Goal: Task Accomplishment & Management: Use online tool/utility

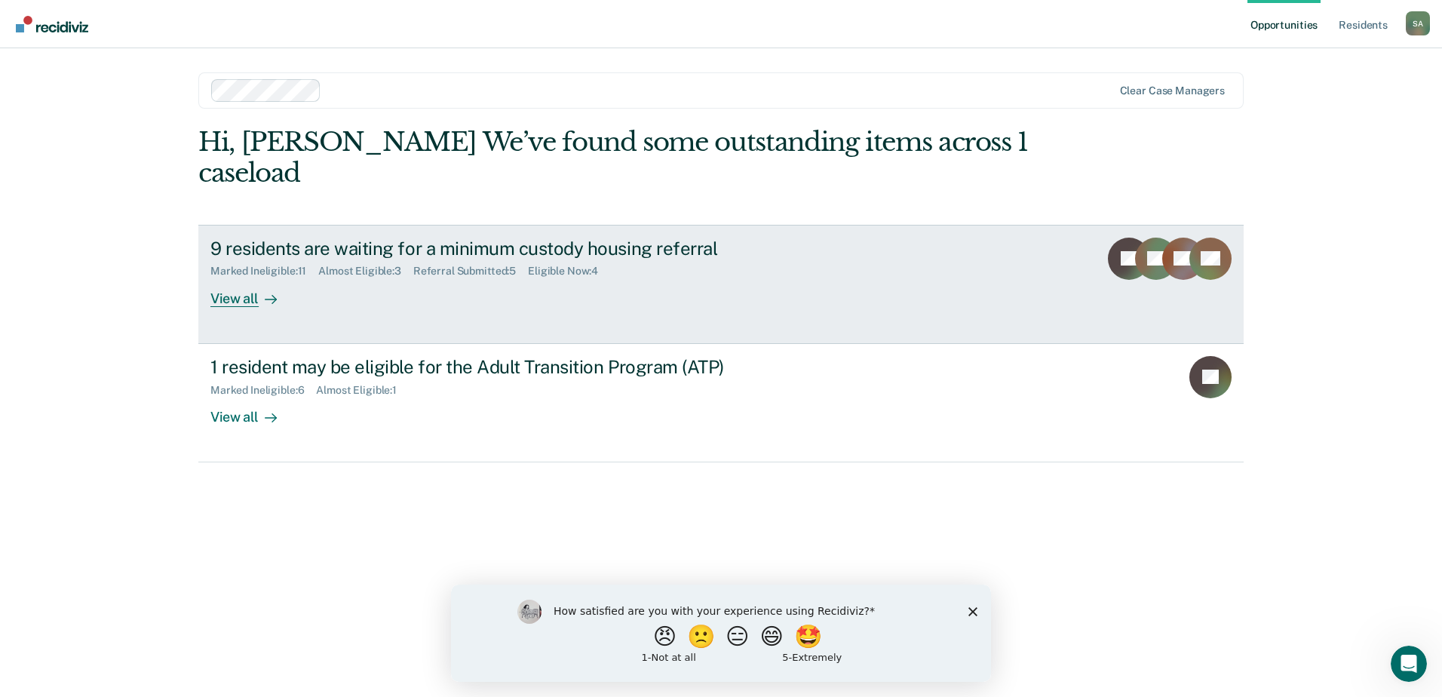
click at [436, 279] on link "9 residents are waiting for a minimum custody housing referral Marked Ineligibl…" at bounding box center [721, 284] width 1046 height 119
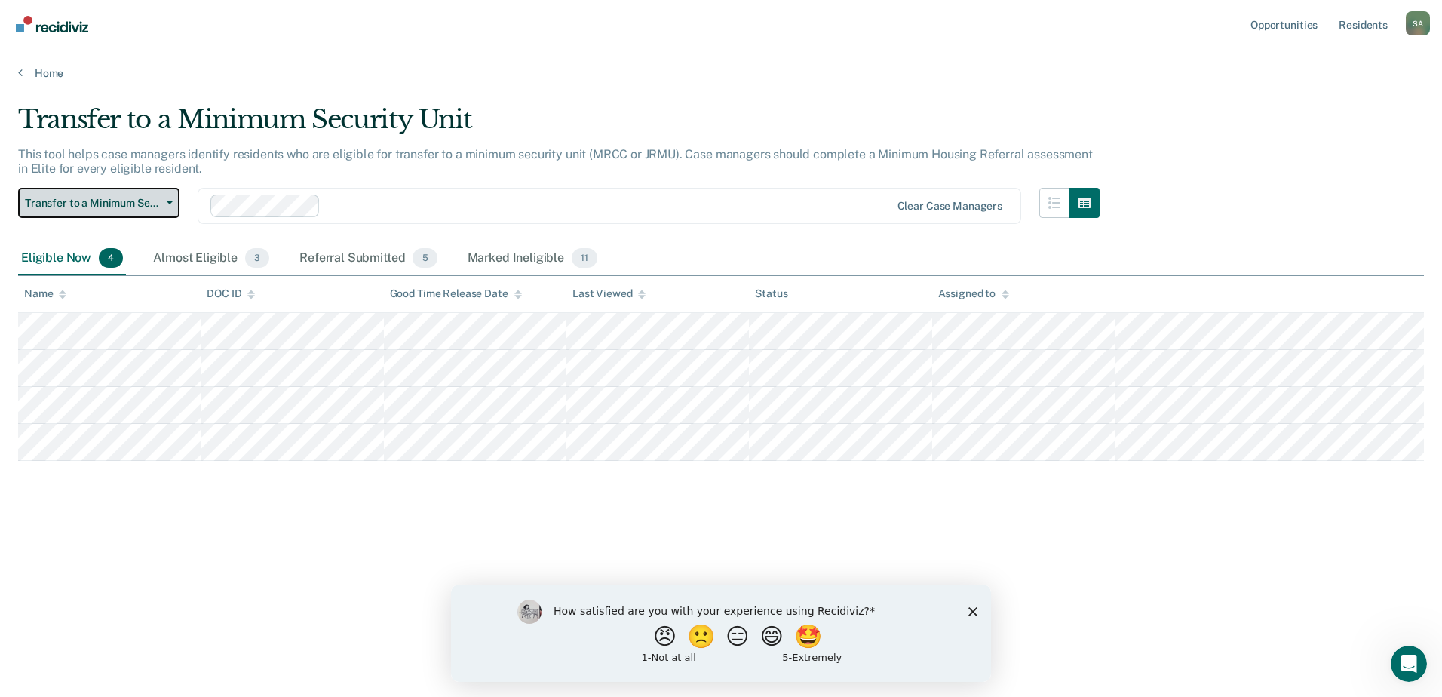
click at [152, 200] on span "Transfer to a Minimum Security Unit" at bounding box center [93, 203] width 136 height 13
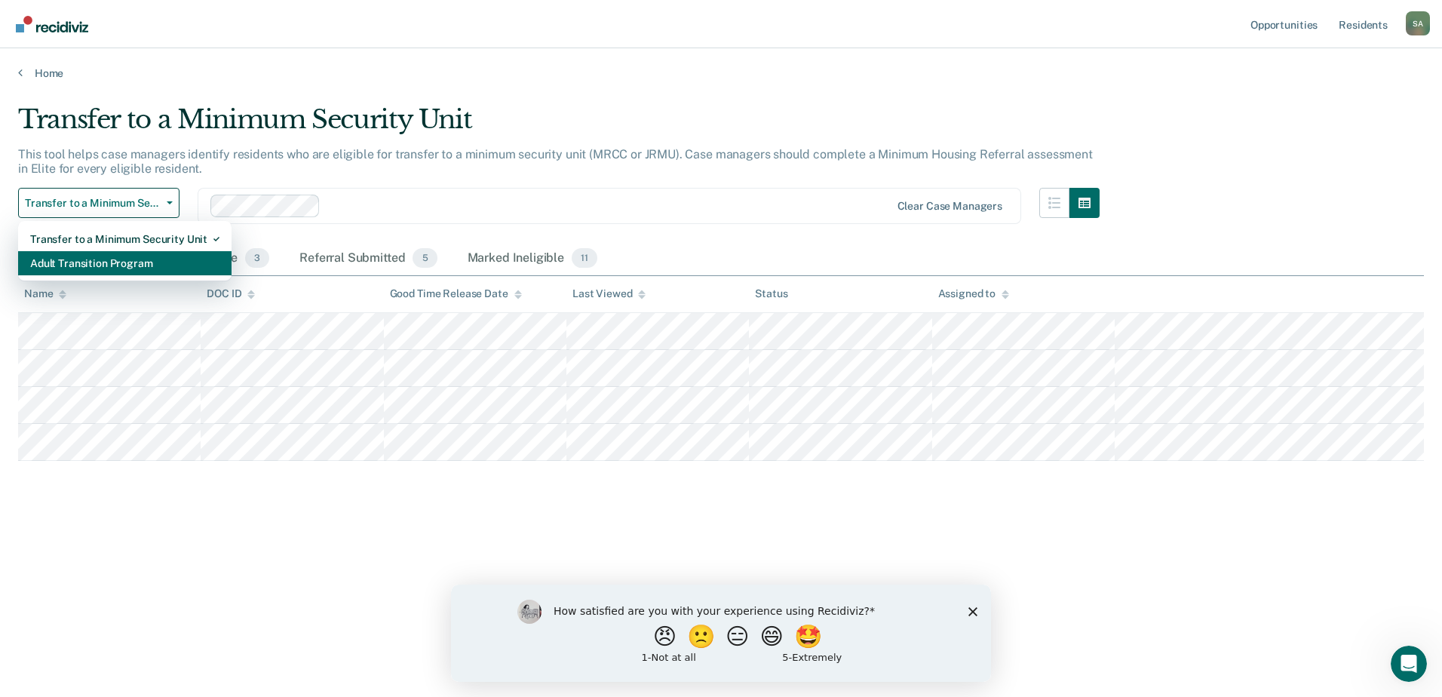
click at [90, 260] on div "Adult Transition Program" at bounding box center [124, 263] width 189 height 24
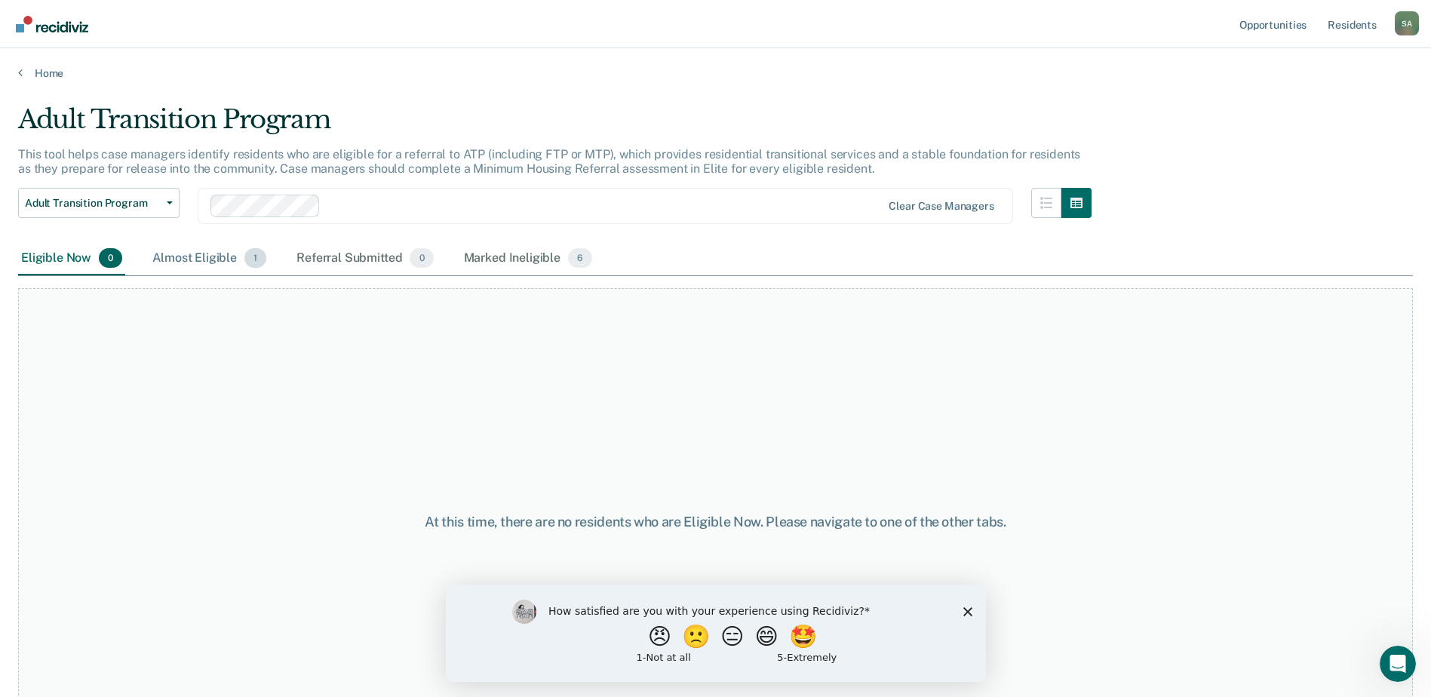
click at [167, 245] on div "Almost Eligible 1" at bounding box center [209, 258] width 120 height 33
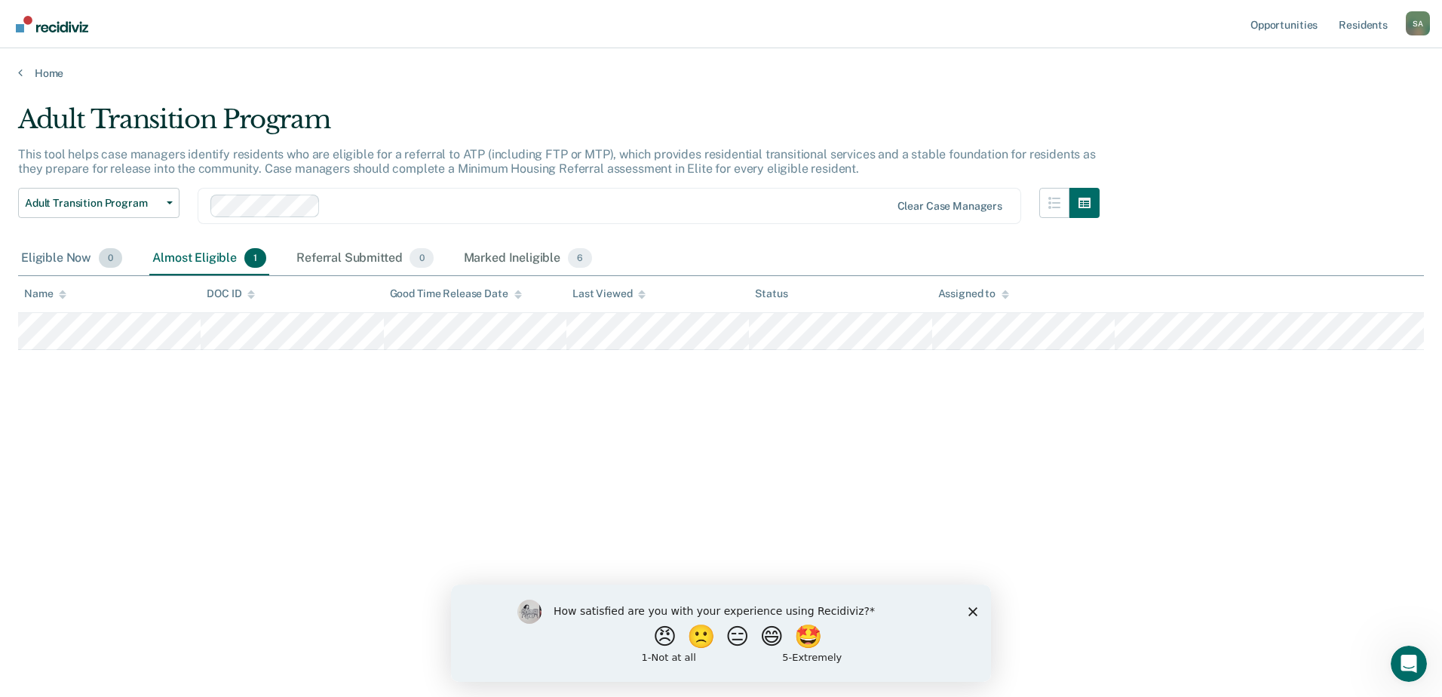
click at [73, 253] on div "Eligible Now 0" at bounding box center [71, 258] width 107 height 33
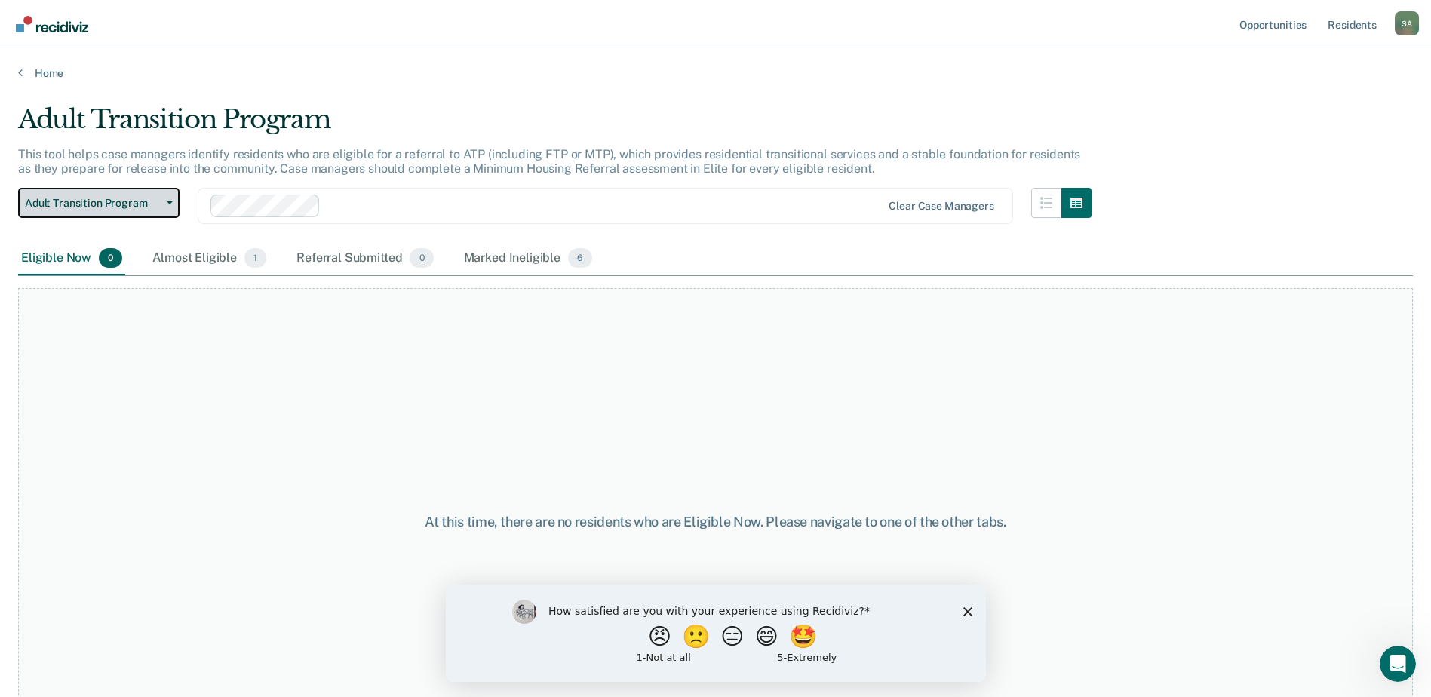
click at [145, 199] on span "Adult Transition Program" at bounding box center [93, 203] width 136 height 13
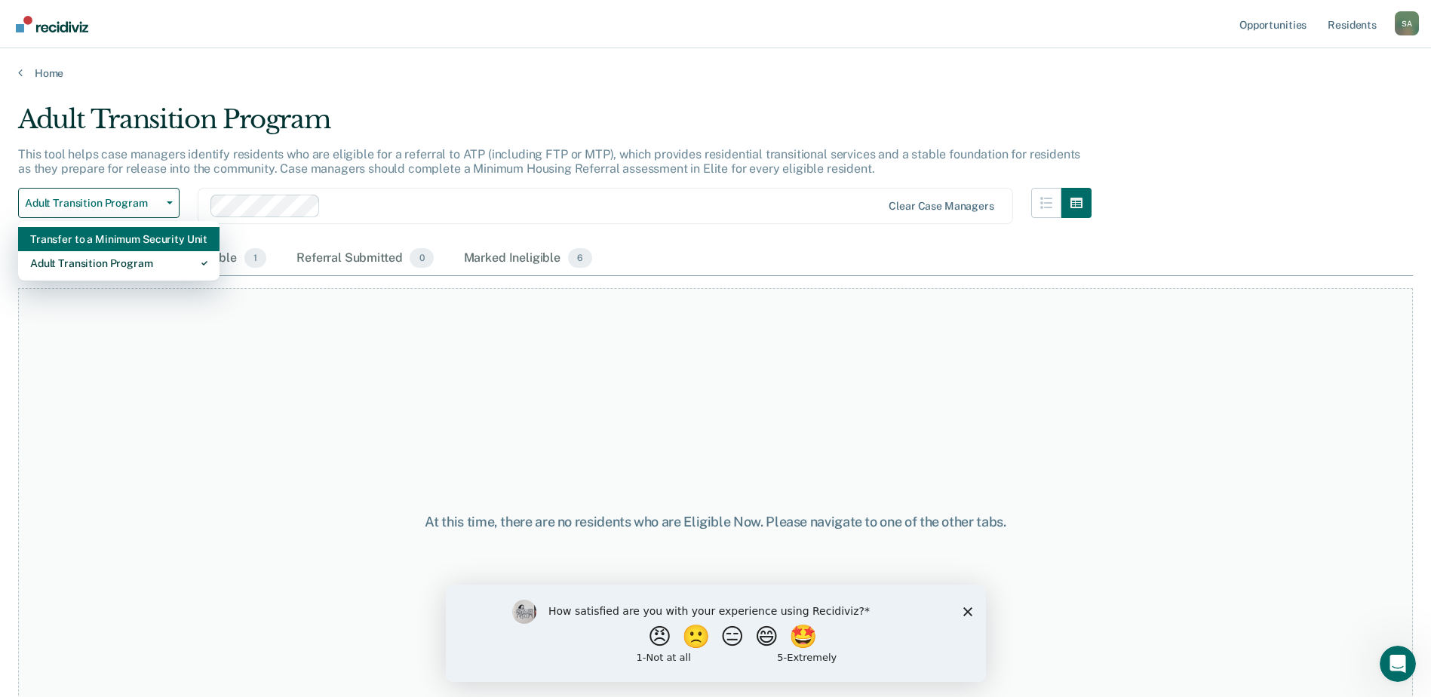
click at [105, 240] on div "Transfer to a Minimum Security Unit" at bounding box center [118, 239] width 177 height 24
